Goal: Task Accomplishment & Management: Manage account settings

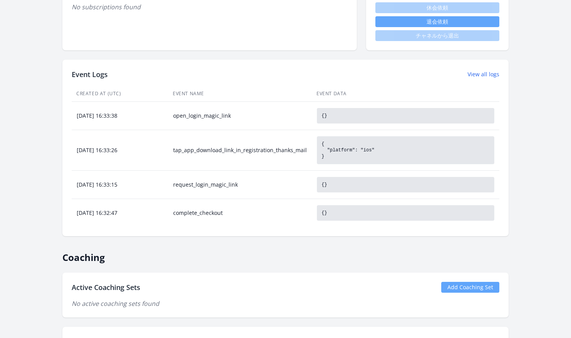
scroll to position [328, 0]
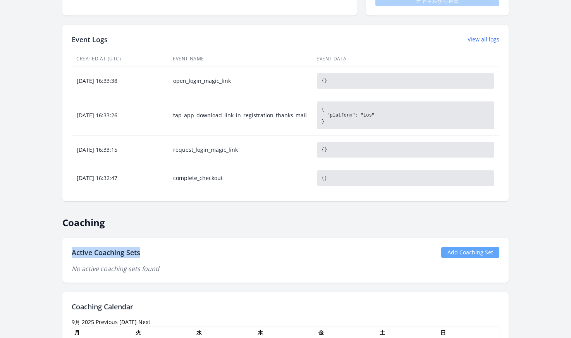
drag, startPoint x: 145, startPoint y: 254, endPoint x: 71, endPoint y: 254, distance: 74.0
click at [72, 254] on div "Active Coaching Sets Add Coaching Set" at bounding box center [286, 252] width 428 height 11
copy h2 "Active Coaching Sets"
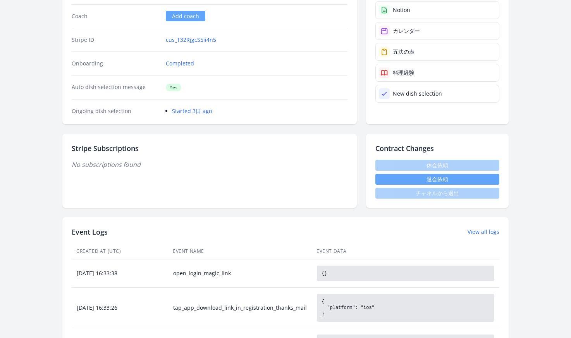
scroll to position [0, 0]
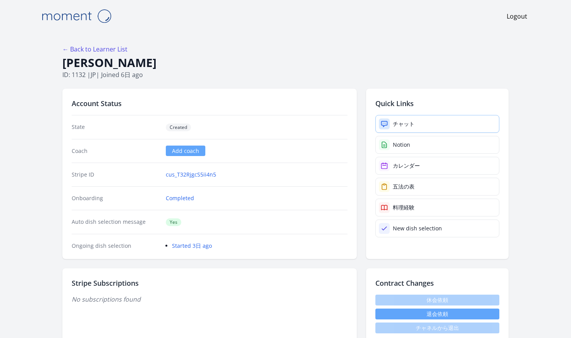
click at [389, 122] on div at bounding box center [384, 124] width 11 height 11
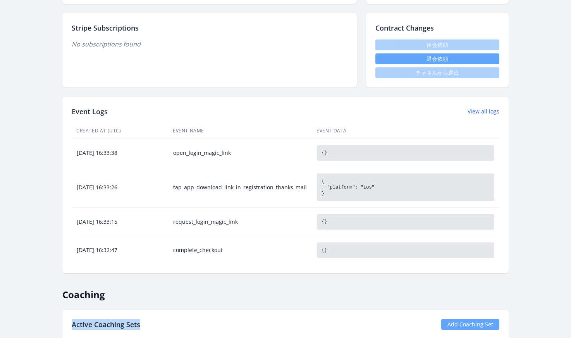
scroll to position [492, 0]
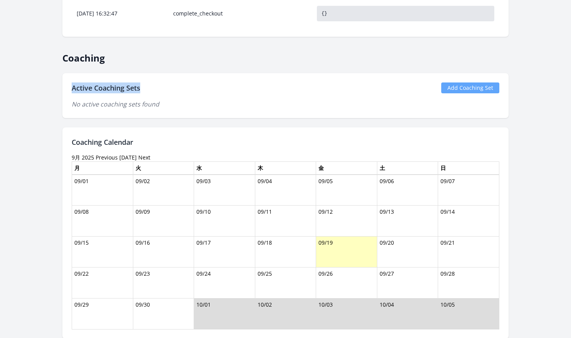
click at [457, 91] on link "Add Coaching Set" at bounding box center [471, 88] width 58 height 11
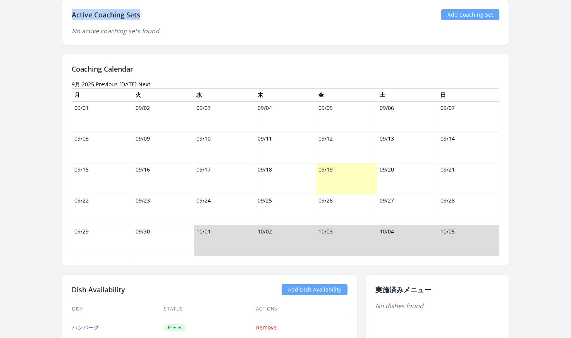
scroll to position [468, 0]
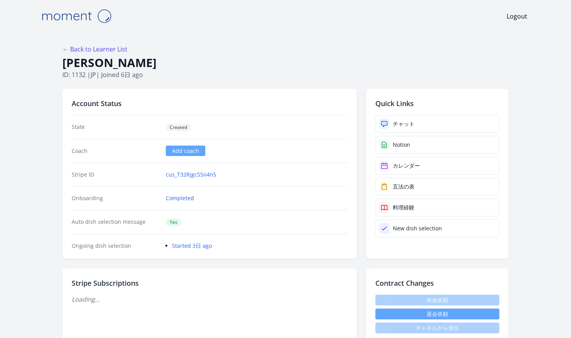
scroll to position [468, 0]
